Goal: Information Seeking & Learning: Find specific fact

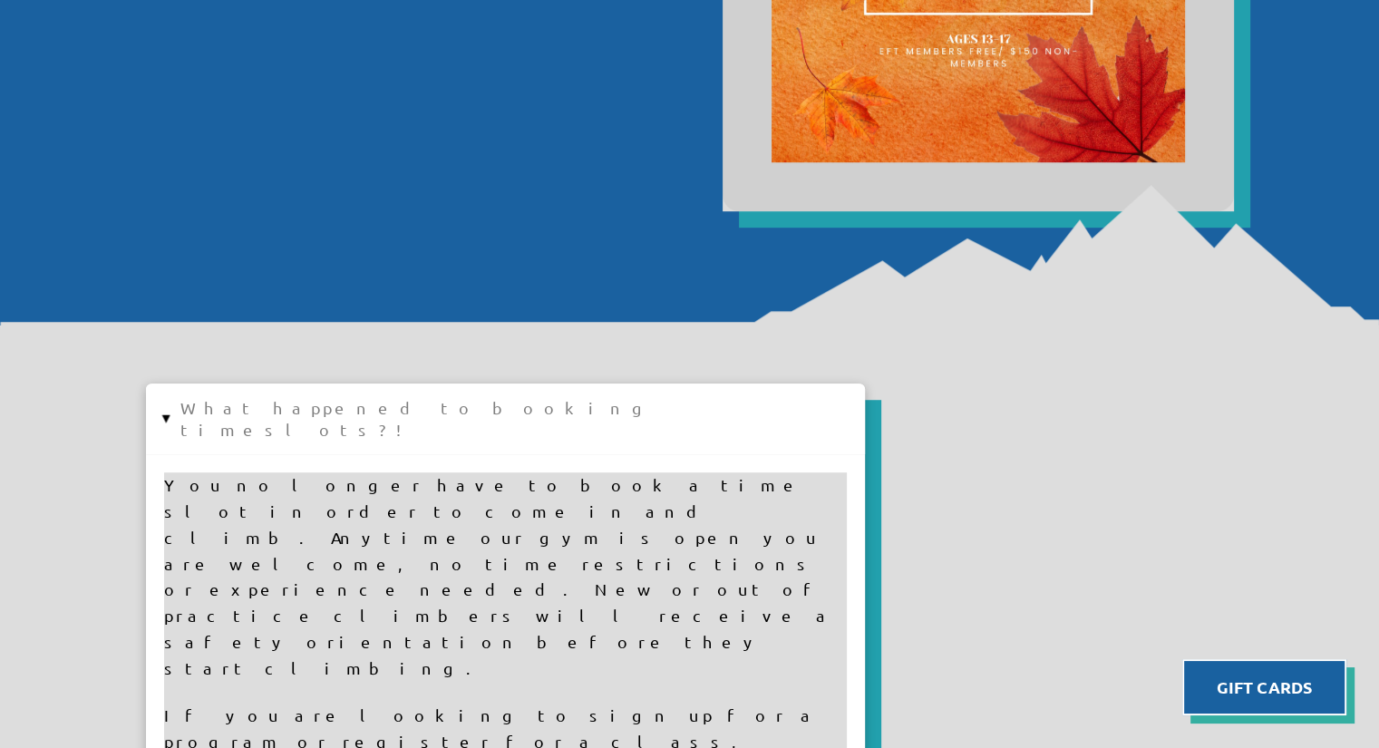
scroll to position [1179, 0]
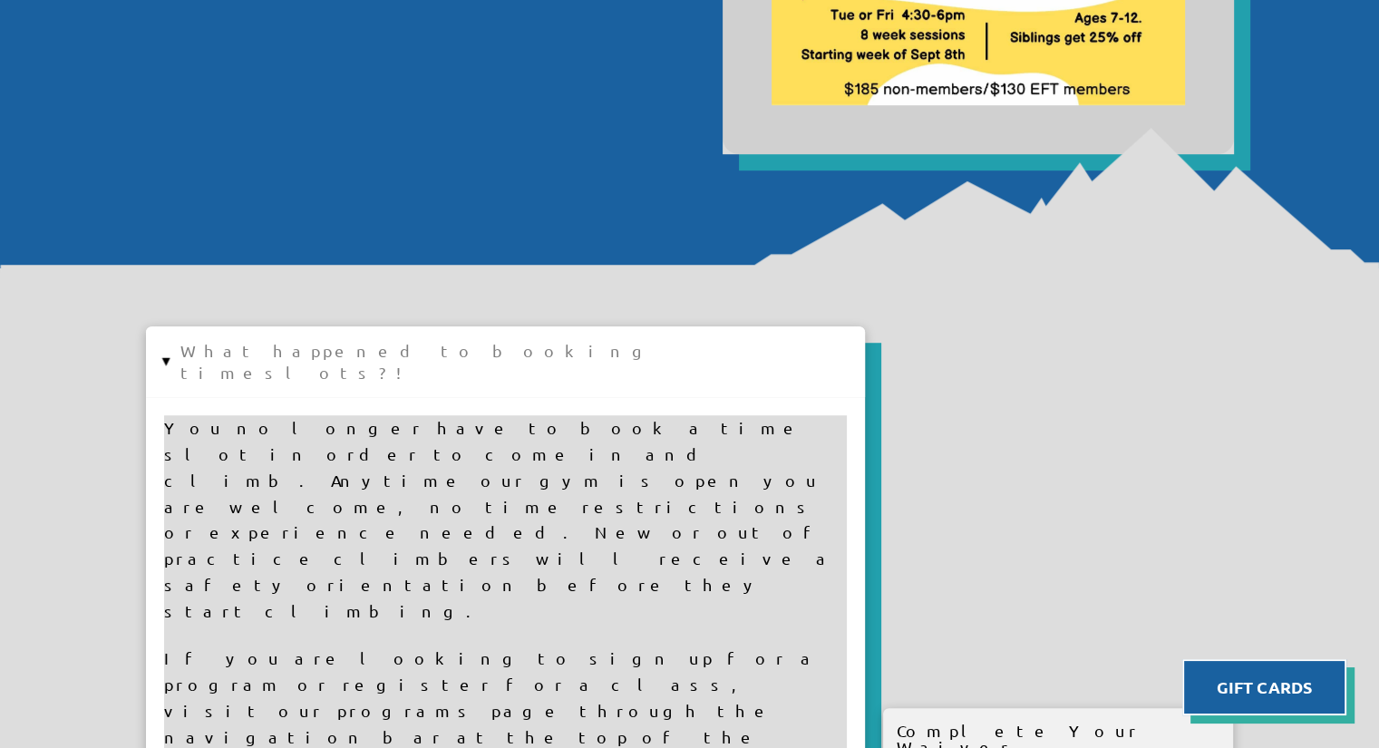
drag, startPoint x: 82, startPoint y: 418, endPoint x: 72, endPoint y: 514, distance: 96.6
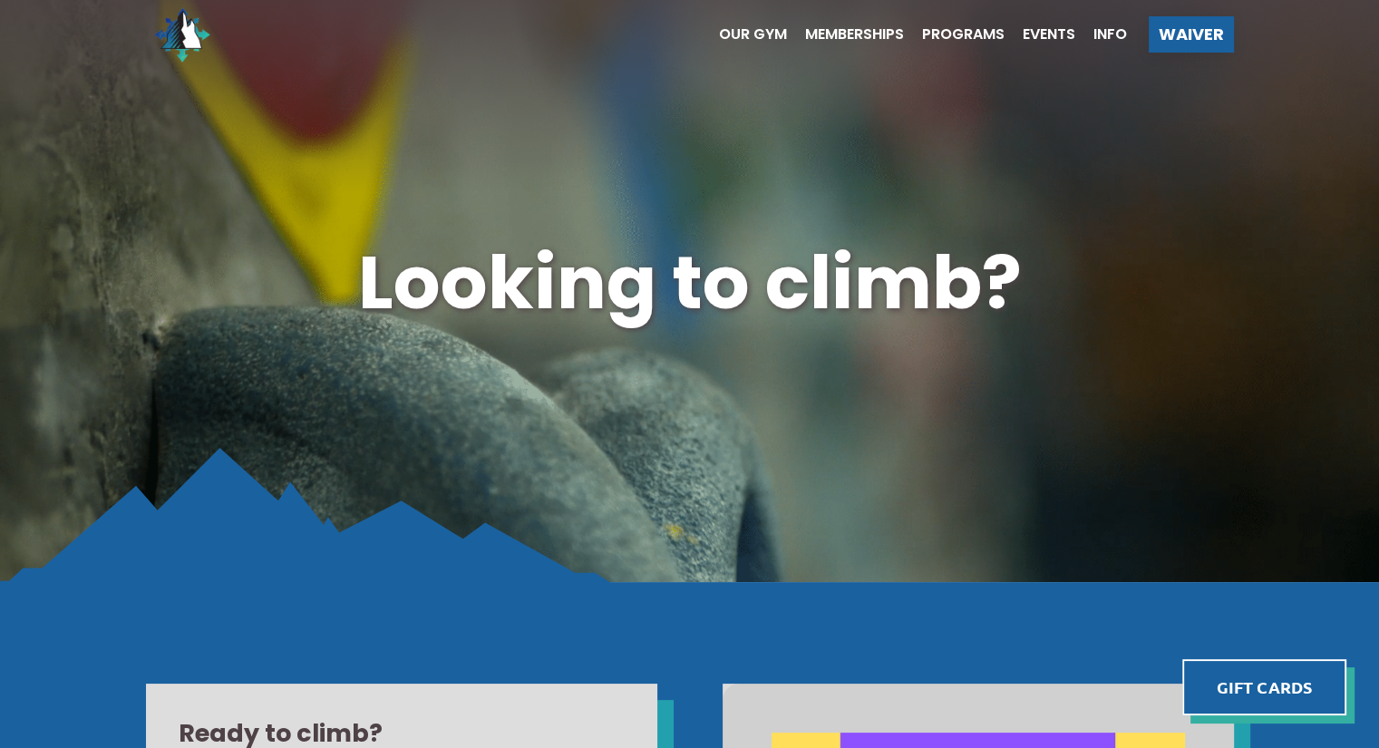
scroll to position [0, 0]
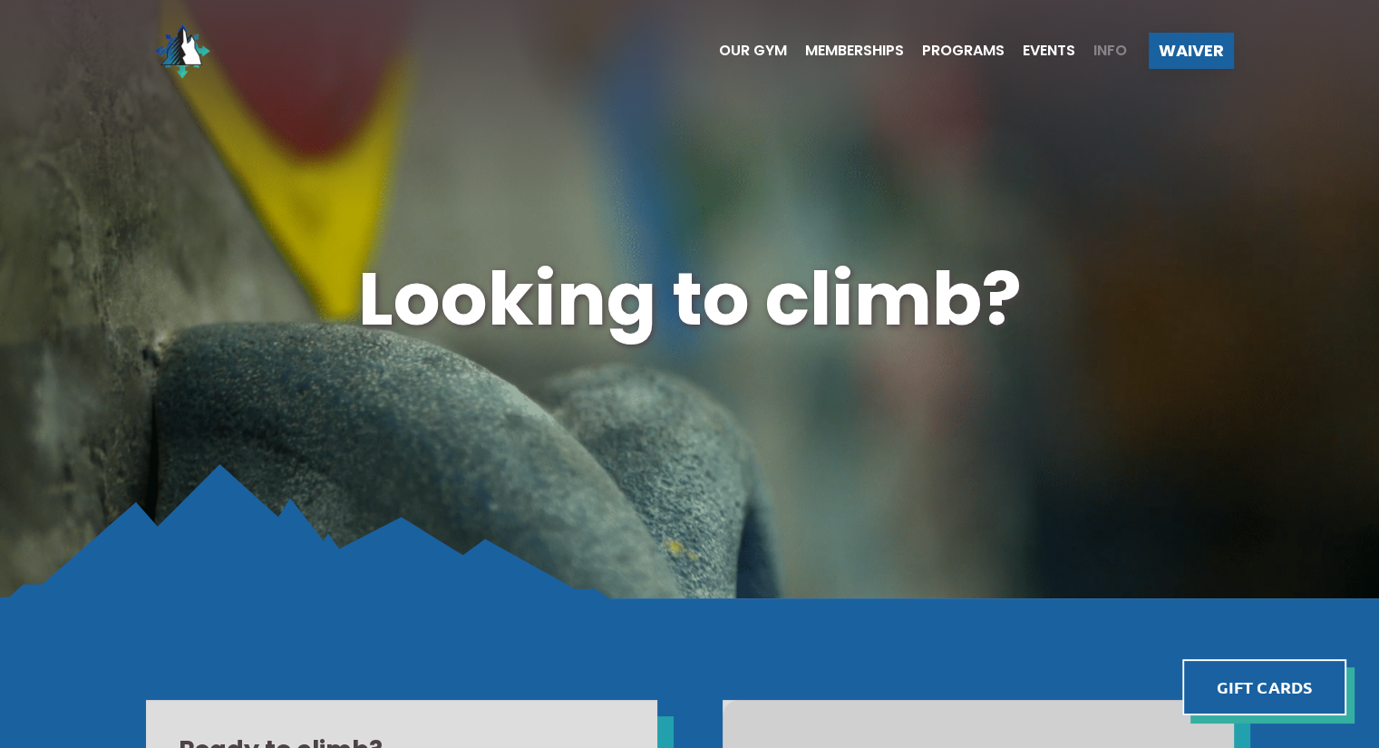
click at [1101, 53] on span "Info" at bounding box center [1111, 51] width 34 height 15
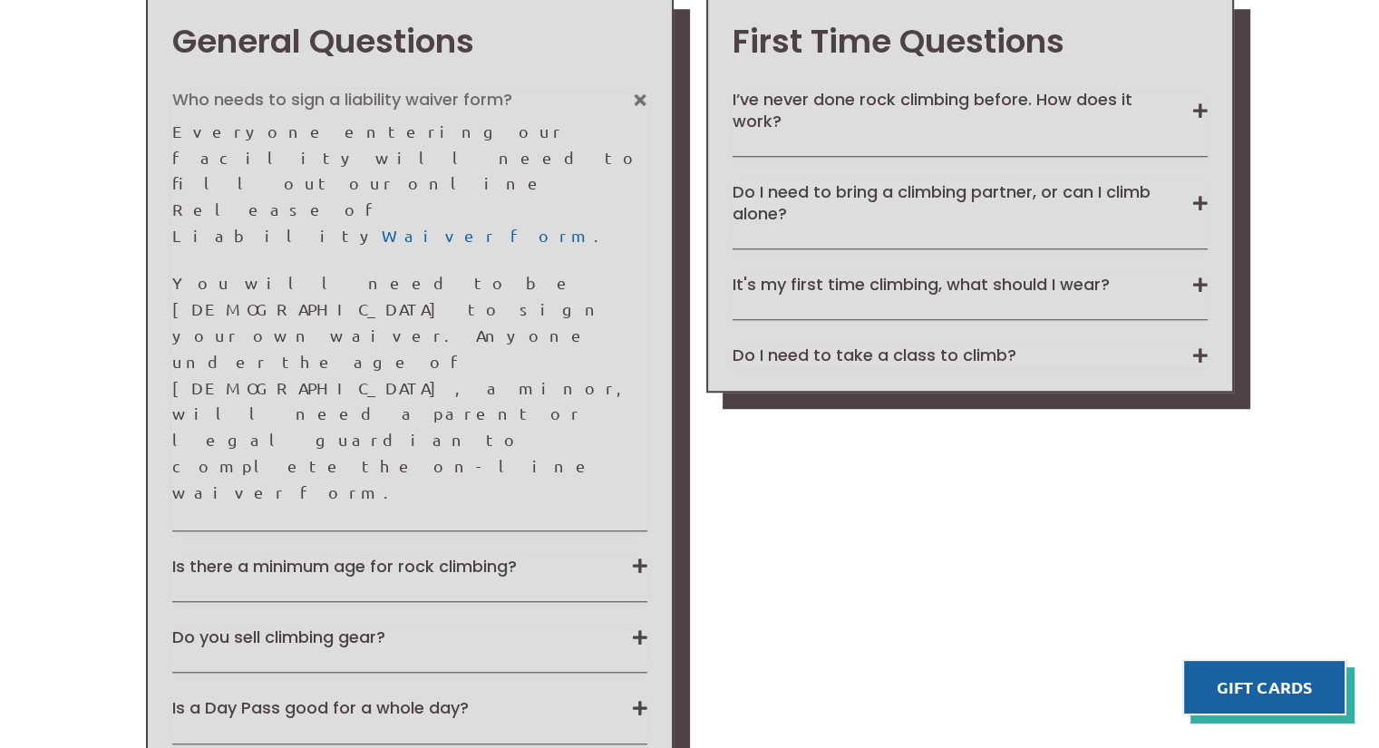
scroll to position [1148, 0]
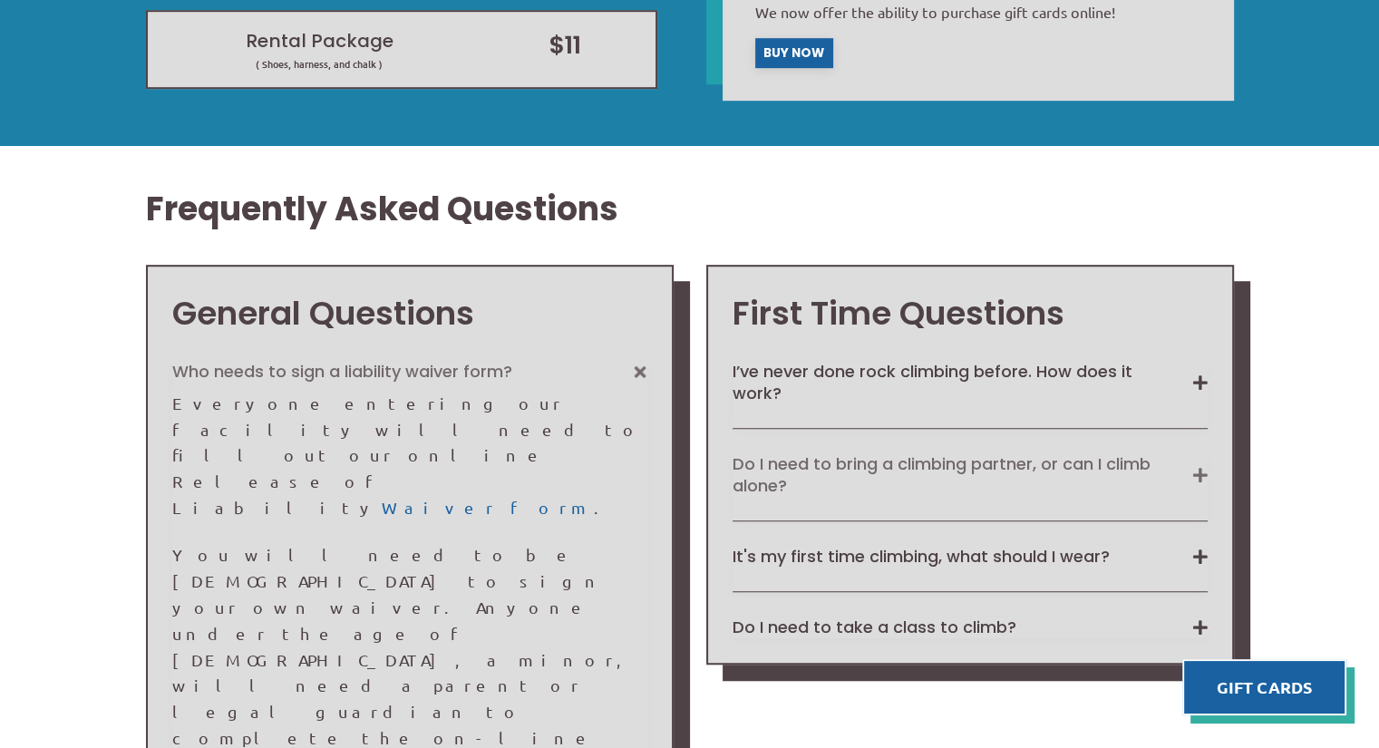
click at [1199, 472] on button "Do I need to bring a climbing partner, or can I climb alone?" at bounding box center [970, 474] width 475 height 43
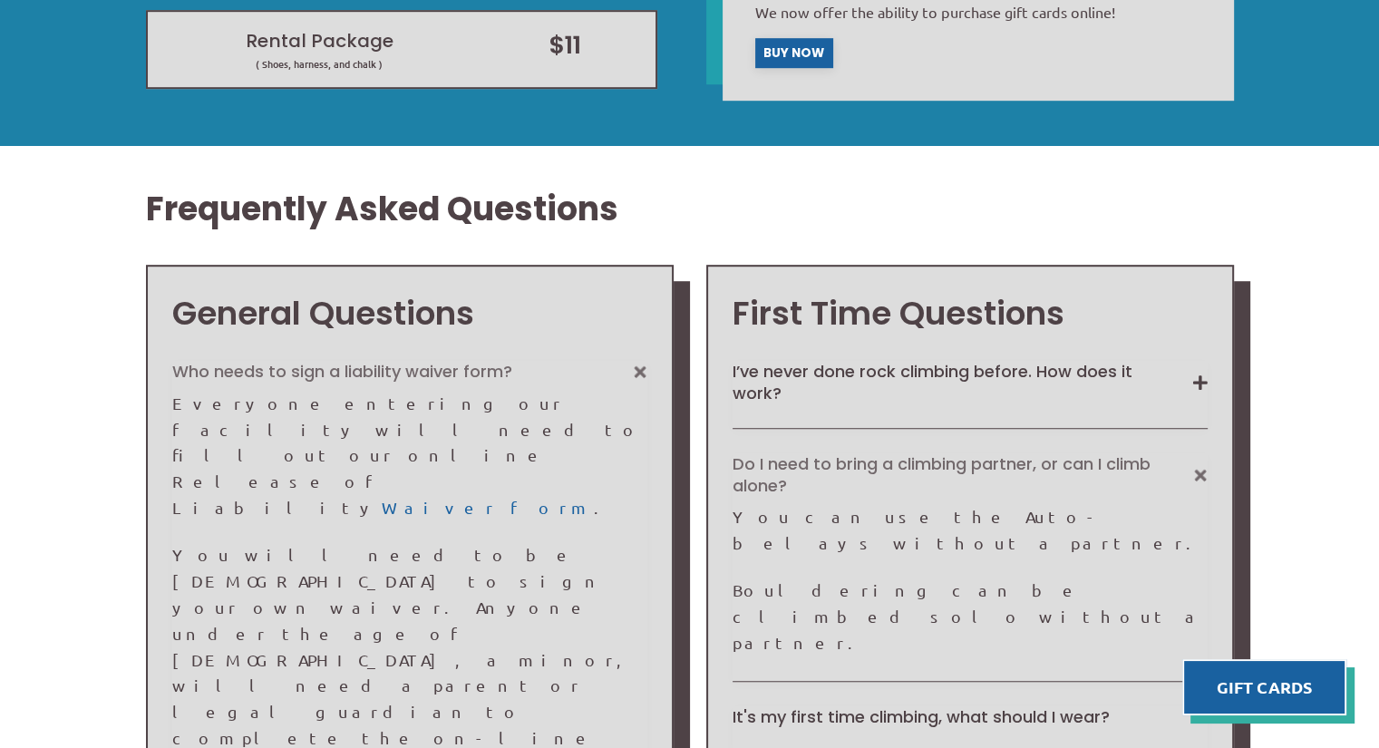
click at [1197, 479] on button "Do I need to bring a climbing partner, or can I climb alone?" at bounding box center [970, 474] width 475 height 43
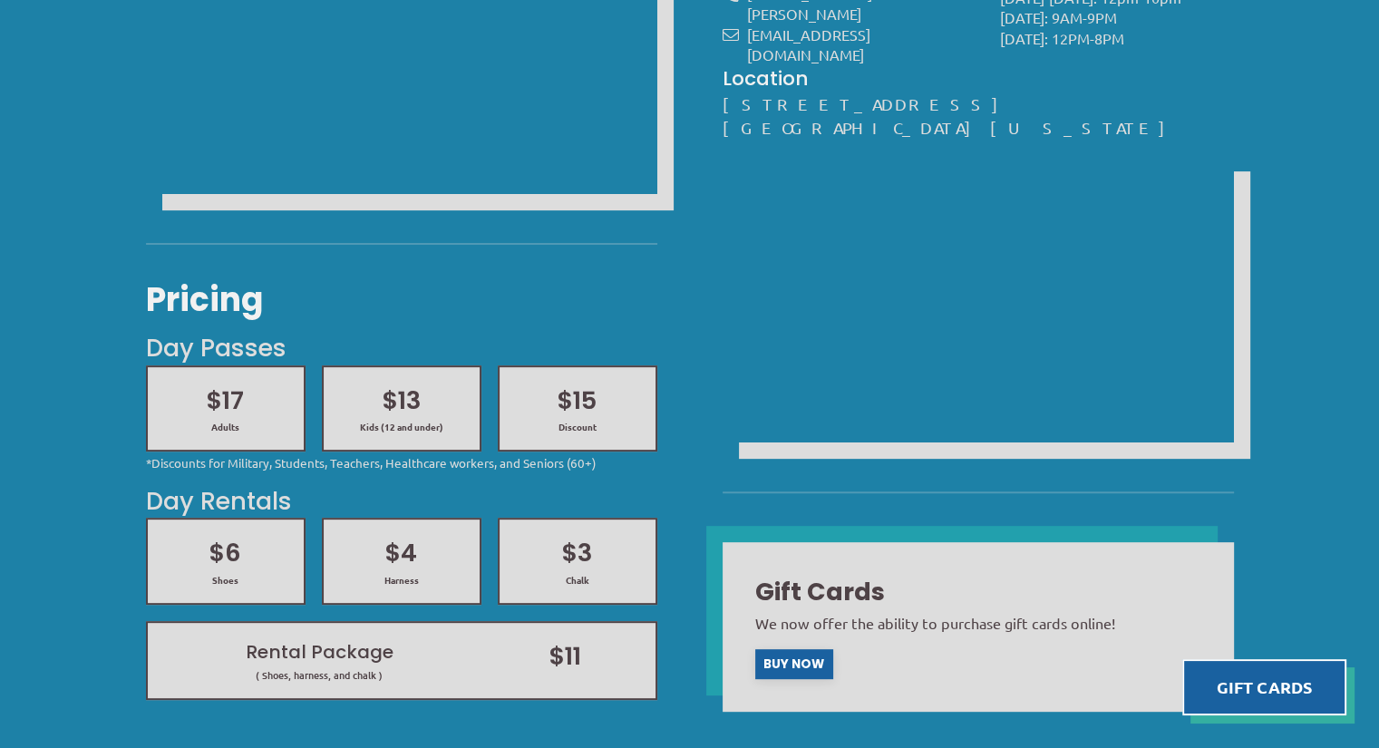
scroll to position [544, 0]
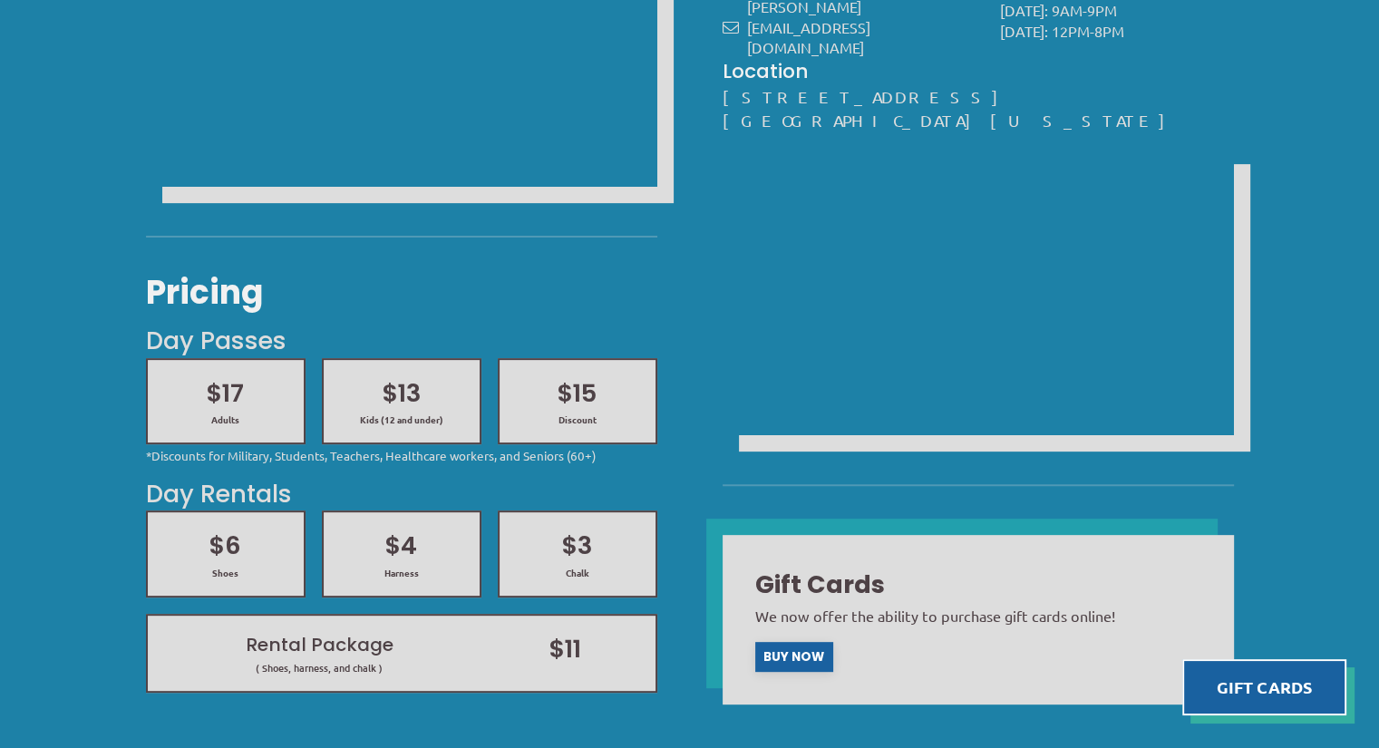
click at [408, 394] on h2 "$13" at bounding box center [401, 393] width 123 height 34
click at [407, 419] on span "Kids (12 and under)" at bounding box center [401, 420] width 123 height 13
click at [232, 298] on h3 "Pricing" at bounding box center [401, 292] width 511 height 45
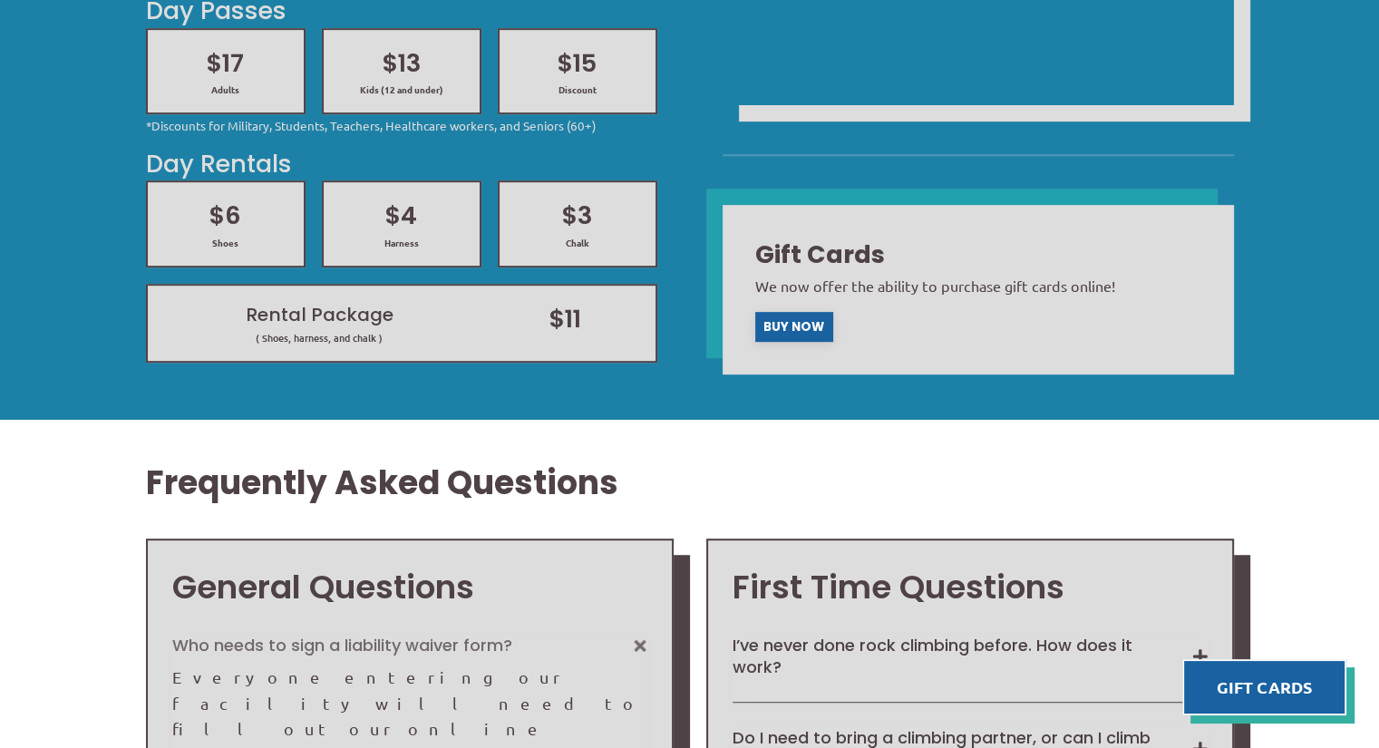
scroll to position [907, 0]
